Goal: Information Seeking & Learning: Learn about a topic

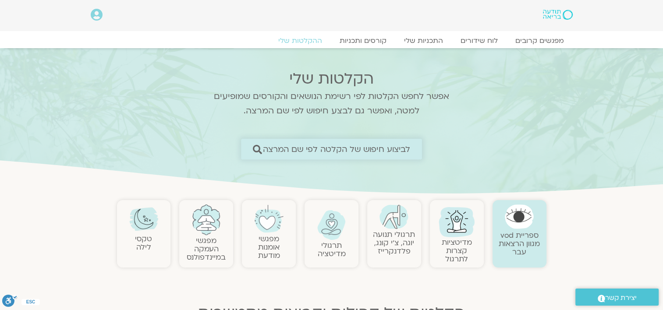
click at [342, 149] on span "לביצוע חיפוש של הקלטה לפי שם המרצה" at bounding box center [337, 148] width 148 height 9
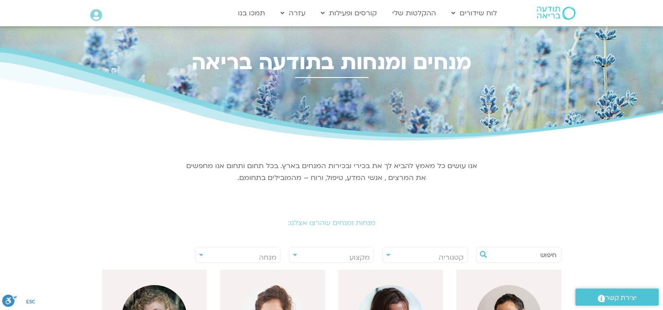
click at [514, 253] on input "text" at bounding box center [523, 254] width 67 height 15
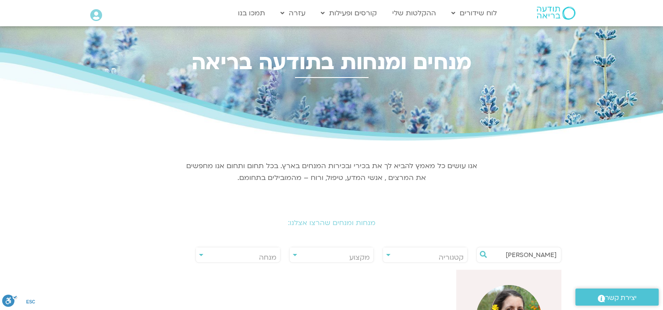
type input "[PERSON_NAME]"
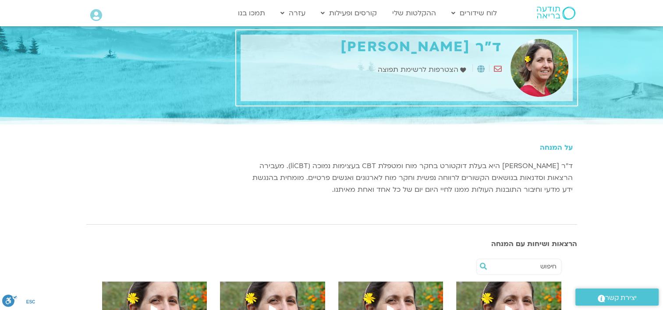
scroll to position [88, 0]
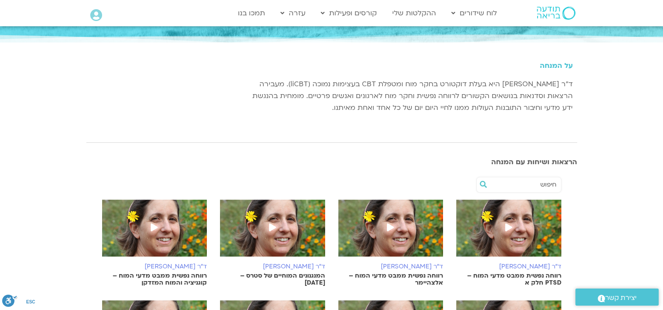
click at [401, 231] on img at bounding box center [390, 233] width 105 height 66
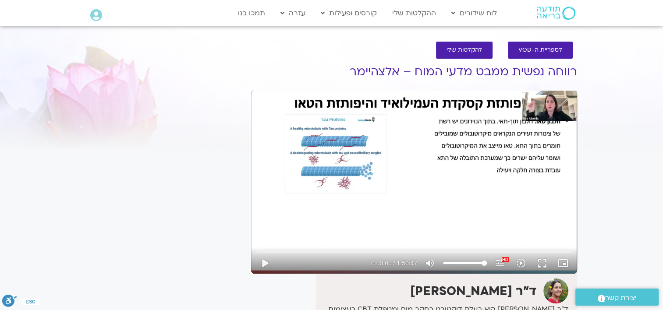
click at [28, 164] on section "לספריית ה-VOD להקלטות שלי רווחה נפשית ממבט מדעי המוח – אלצהיימר ד"ר נועה אלבלדה…" at bounding box center [331, 233] width 663 height 401
